Goal: Task Accomplishment & Management: Complete application form

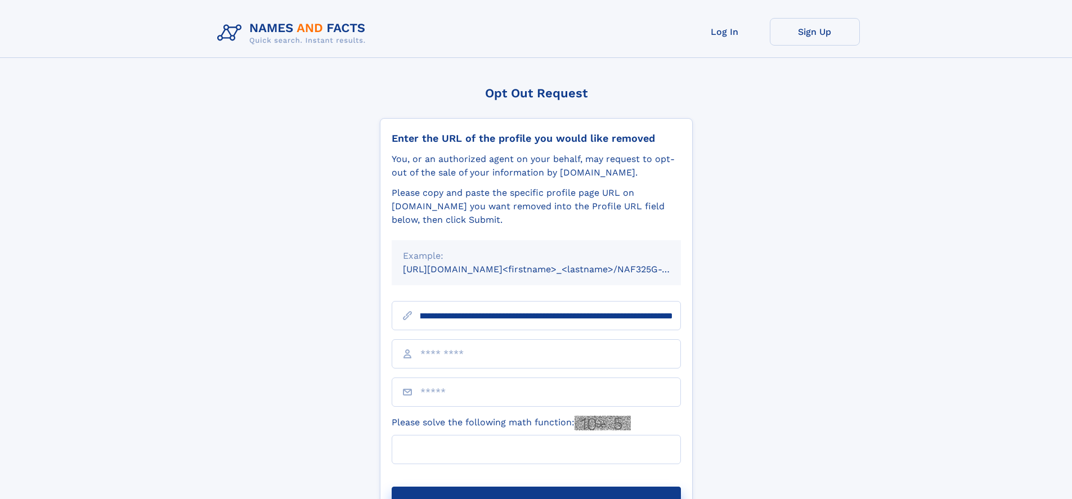
scroll to position [0, 118]
type input "**********"
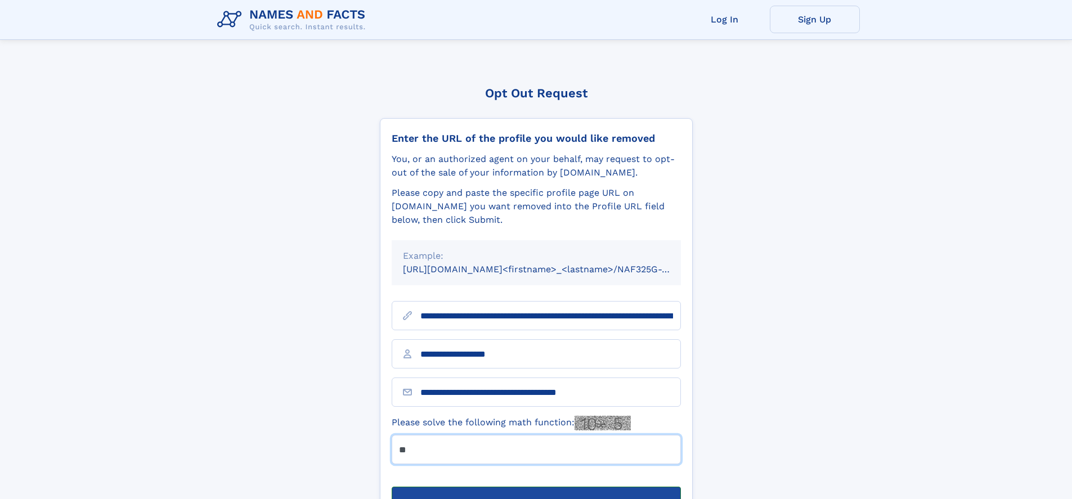
type input "**"
click at [536, 487] on button "Submit Opt Out Request" at bounding box center [536, 505] width 289 height 36
